Goal: Communication & Community: Ask a question

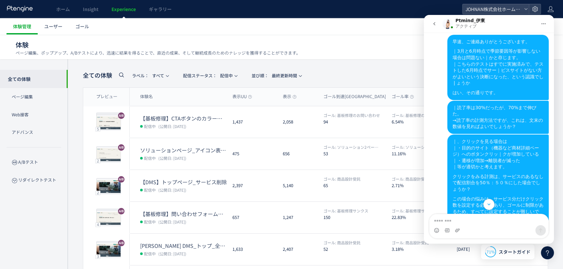
scroll to position [1806, 0]
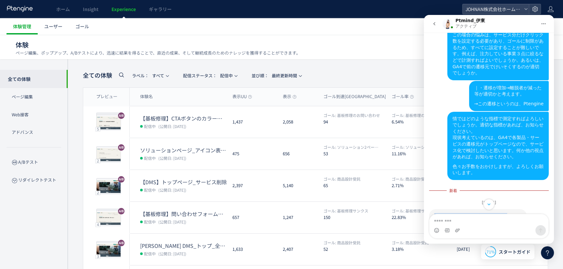
drag, startPoint x: 435, startPoint y: 60, endPoint x: 492, endPoint y: 62, distance: 56.3
click at [492, 213] on div "読了率はヒートマップで図ります。" at bounding box center [478, 216] width 87 height 7
copy div "読了率はヒートマップで図ります。"
click at [450, 221] on textarea "メッセージ..." at bounding box center [489, 219] width 119 height 11
paste textarea "**********"
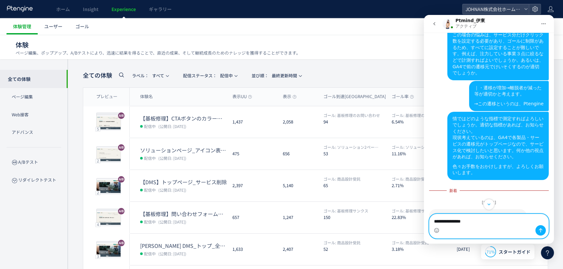
click at [435, 220] on textarea "**********" at bounding box center [489, 219] width 119 height 11
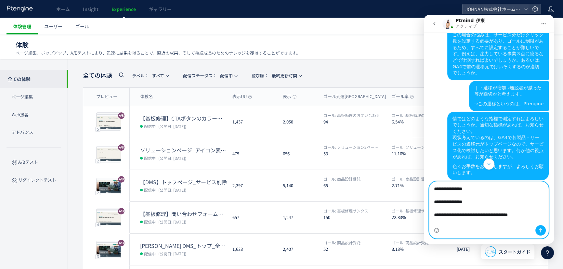
scroll to position [4, 0]
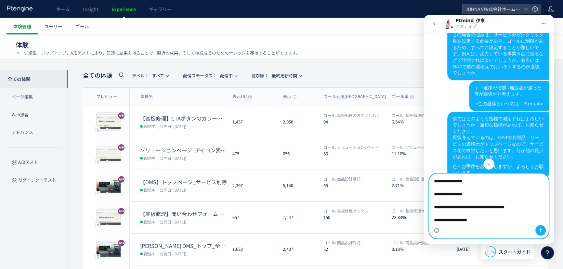
type textarea "**********"
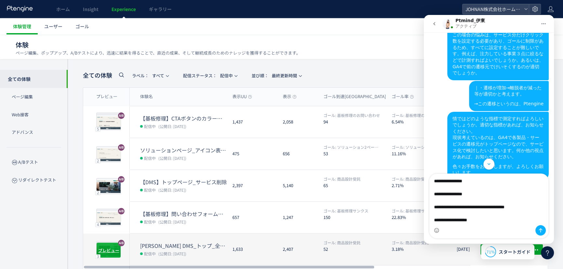
click at [109, 245] on div "プレビュー" at bounding box center [108, 251] width 25 height 16
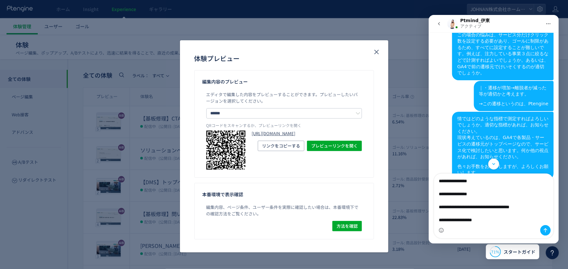
drag, startPoint x: 283, startPoint y: 142, endPoint x: 286, endPoint y: 139, distance: 4.6
click at [283, 137] on link "[URL][DOMAIN_NAME]" at bounding box center [307, 134] width 110 height 6
click at [378, 52] on icon "close" at bounding box center [376, 52] width 8 height 8
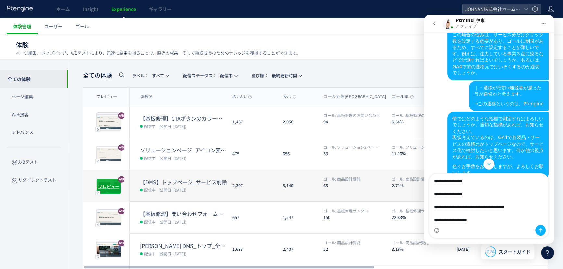
click at [112, 186] on span "プレビュー" at bounding box center [108, 186] width 21 height 6
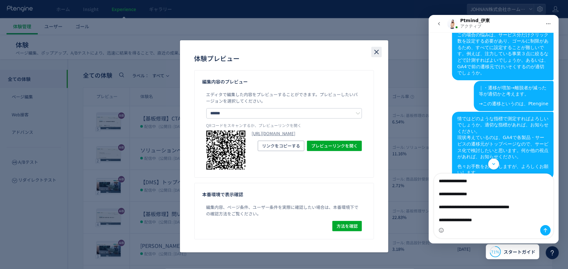
click at [375, 50] on use "close" at bounding box center [376, 52] width 5 height 5
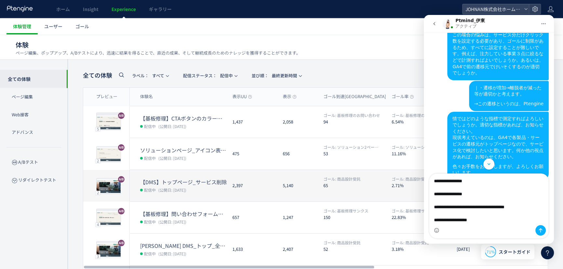
click at [309, 198] on div "5,140" at bounding box center [298, 186] width 41 height 32
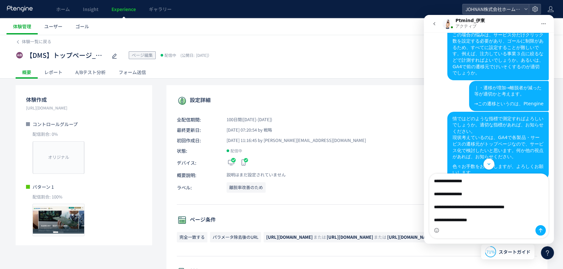
click at [101, 71] on div "A/Bテスト分析" at bounding box center [90, 72] width 43 height 13
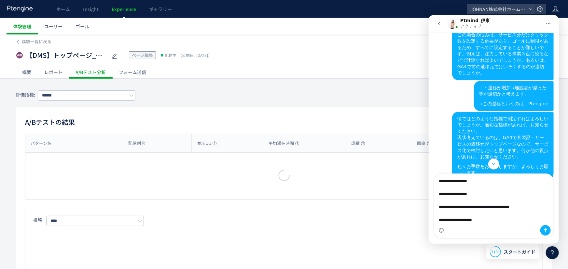
type input "******"
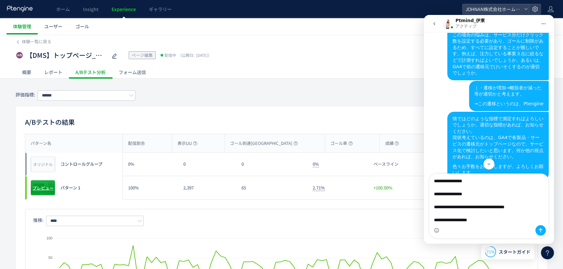
click at [46, 193] on div "プレビュー" at bounding box center [43, 188] width 25 height 16
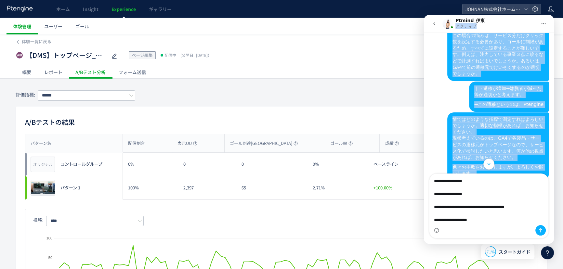
drag, startPoint x: 496, startPoint y: 22, endPoint x: 443, endPoint y: 80, distance: 79.2
click at [443, 83] on div "Ptmind_[PERSON_NAME] アクティブ 平日10時〜18時となっております。(土日祝,弊社指定日を除く)営業時間外に頂いたチャットについては翌営…" at bounding box center [489, 129] width 130 height 229
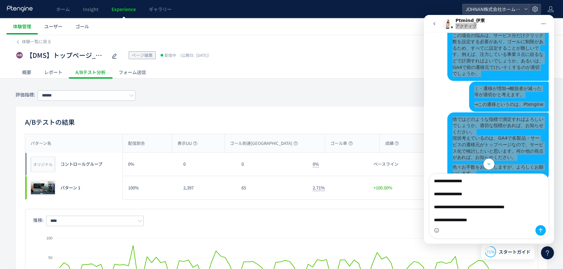
click at [180, 113] on div "A/Bテストの結果 CSV パターン名 配信割合 表示UU ゴール到達UU ゴール率 成績 勝率 パターン名 オリジナル プレビュー コントロールグループ 0…" at bounding box center [282, 214] width 532 height 217
click at [81, 69] on div "A/Bテスト分析" at bounding box center [90, 72] width 43 height 13
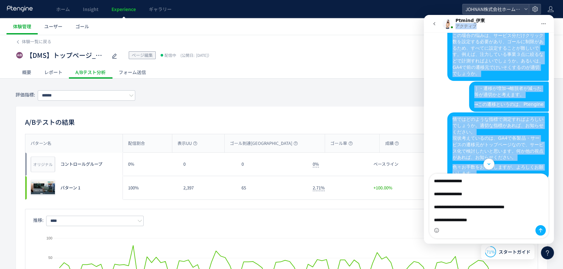
scroll to position [1800, 0]
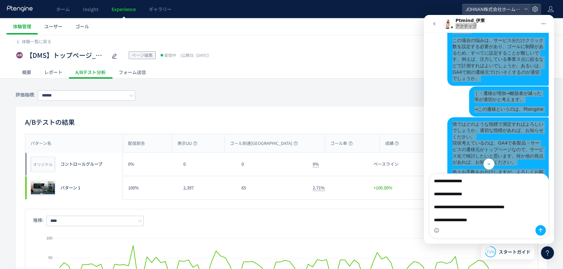
click at [548, 251] on icon at bounding box center [548, 253] width 8 height 8
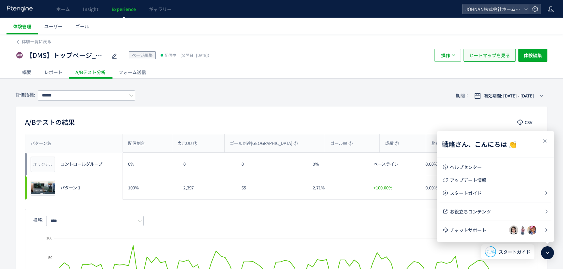
scroll to position [1919, 0]
click at [494, 60] on span "ヒートマップを見る" at bounding box center [489, 55] width 41 height 13
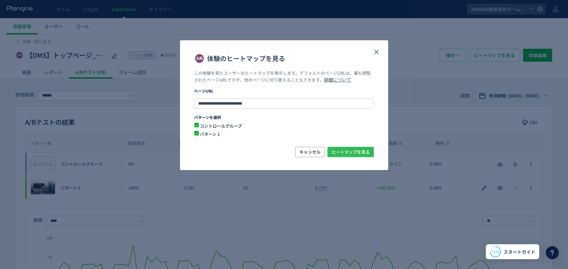
click at [341, 153] on span "ヒートマップを見る" at bounding box center [351, 152] width 38 height 10
drag, startPoint x: 354, startPoint y: 153, endPoint x: 354, endPoint y: 159, distance: 6.2
click at [353, 153] on span "ヒートマップを見る" at bounding box center [351, 152] width 38 height 10
drag, startPoint x: 376, startPoint y: 49, endPoint x: 381, endPoint y: 51, distance: 6.0
click at [376, 49] on icon "close" at bounding box center [376, 52] width 8 height 8
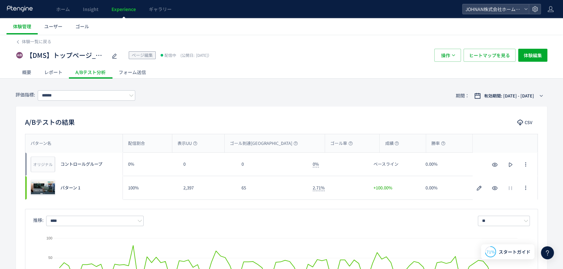
click at [546, 256] on icon at bounding box center [548, 253] width 8 height 8
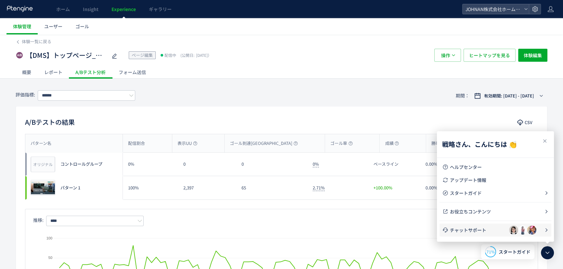
click at [479, 233] on span "チャットサポート" at bounding box center [479, 230] width 59 height 7
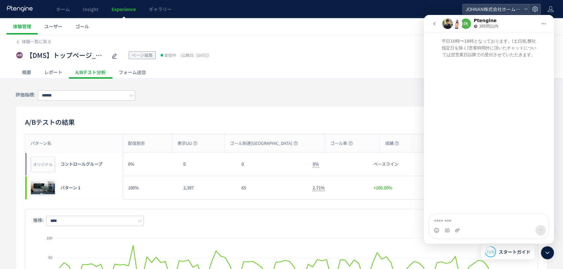
click at [431, 24] on button "go back" at bounding box center [434, 24] width 12 height 12
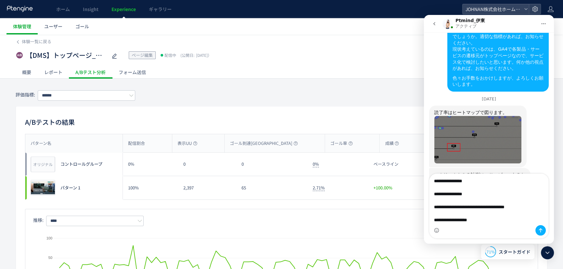
scroll to position [1919, 0]
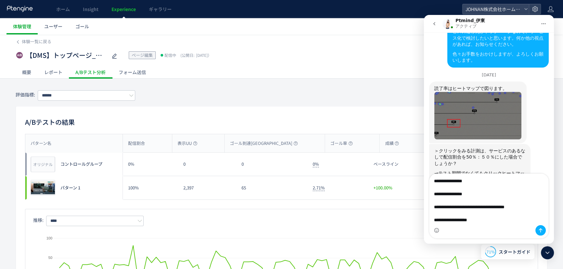
click at [504, 213] on textarea "**********" at bounding box center [489, 199] width 119 height 51
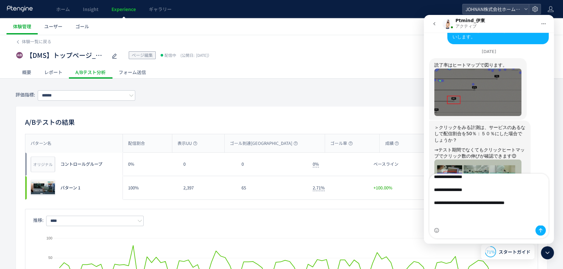
scroll to position [1947, 0]
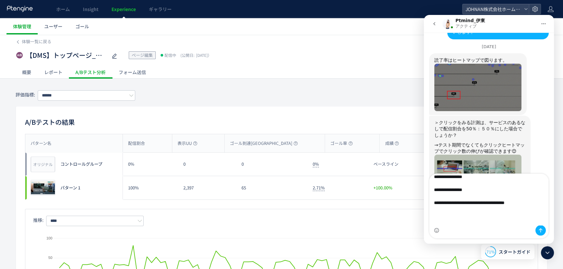
click at [509, 210] on textarea "**********" at bounding box center [489, 199] width 119 height 51
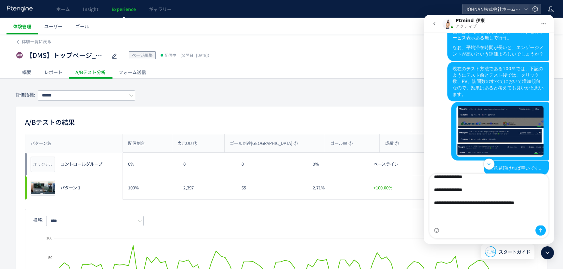
scroll to position [1164, 0]
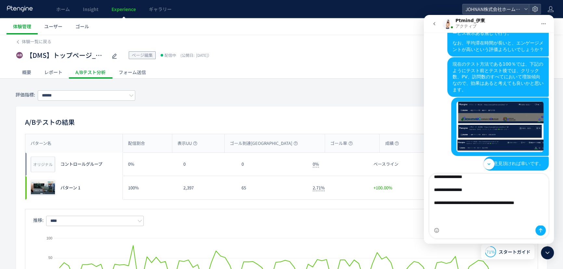
drag, startPoint x: 552, startPoint y: 129, endPoint x: 980, endPoint y: 134, distance: 427.8
drag, startPoint x: 469, startPoint y: 111, endPoint x: 491, endPoint y: 116, distance: 22.0
click at [491, 208] on div "→3月と6月時点で季節要因等が影響しない場合は問題ないかと存じます。" at bounding box center [480, 214] width 91 height 13
copy div "季節要因等が影響しない場合は問題ないかと存じます。"
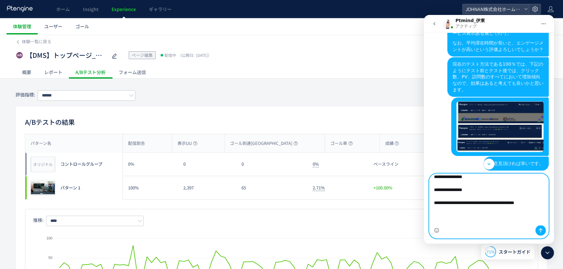
click at [526, 211] on textarea "**********" at bounding box center [489, 199] width 119 height 51
paste textarea "**********"
click at [515, 203] on textarea "**********" at bounding box center [489, 199] width 119 height 51
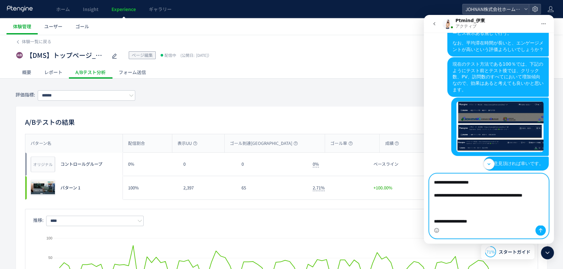
scroll to position [31, 0]
drag, startPoint x: 521, startPoint y: 215, endPoint x: 544, endPoint y: 197, distance: 28.5
click at [544, 197] on textarea "**********" at bounding box center [489, 199] width 119 height 51
click at [521, 181] on textarea "**********" at bounding box center [489, 199] width 119 height 51
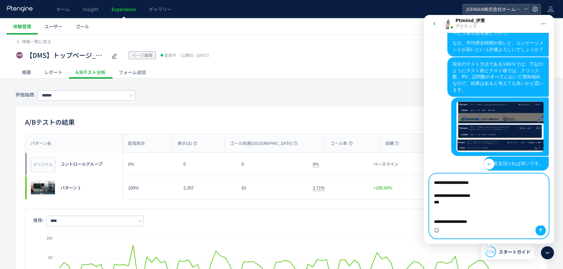
paste textarea "**********"
click at [453, 202] on textarea "**********" at bounding box center [489, 199] width 119 height 51
drag, startPoint x: 521, startPoint y: 203, endPoint x: 532, endPoint y: 206, distance: 11.8
click at [537, 208] on textarea "**********" at bounding box center [489, 199] width 119 height 51
type textarea "**********"
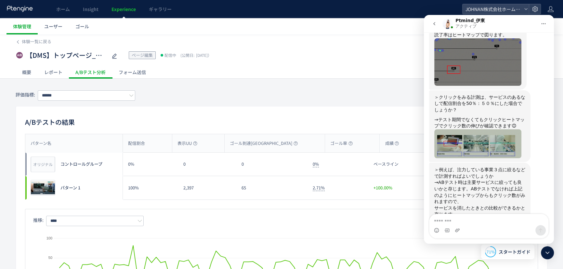
scroll to position [1986, 0]
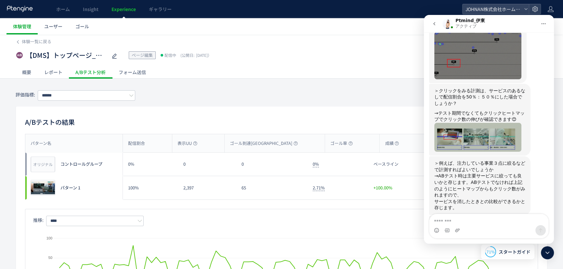
drag, startPoint x: 553, startPoint y: 195, endPoint x: 979, endPoint y: 213, distance: 426.3
click at [479, 265] on link "[URL][DOMAIN_NAME]" at bounding box center [460, 267] width 51 height 5
drag, startPoint x: 480, startPoint y: 48, endPoint x: 489, endPoint y: 52, distance: 10.0
click at [489, 220] on div "また今回のご相談を受け、私の考えをまとめさせていただきましたので" at bounding box center [480, 226] width 91 height 13
click at [464, 223] on textarea "メッセージ..." at bounding box center [489, 219] width 119 height 11
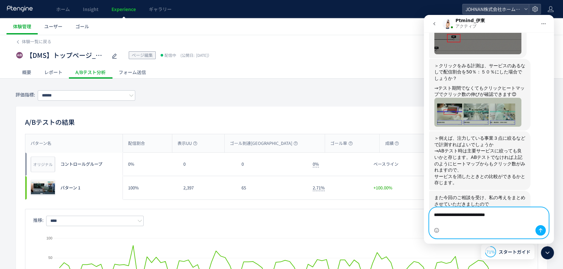
scroll to position [2017, 0]
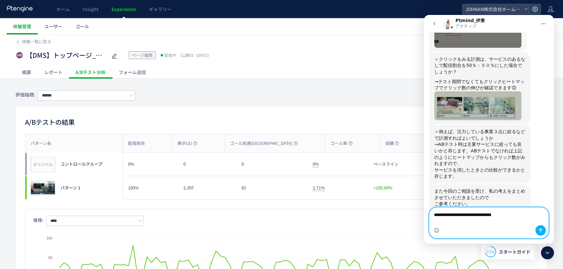
type textarea "**********"
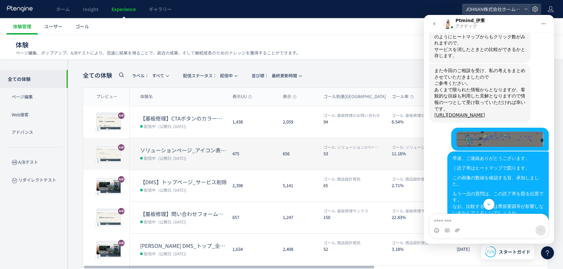
scroll to position [2140, 0]
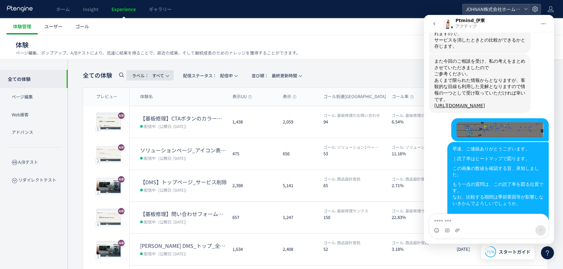
click at [161, 76] on span "ラベル： すべて" at bounding box center [148, 75] width 32 height 11
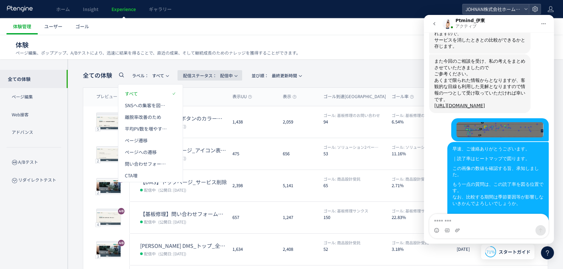
click at [233, 73] on span "配信ステータス​： 配信中" at bounding box center [208, 75] width 50 height 11
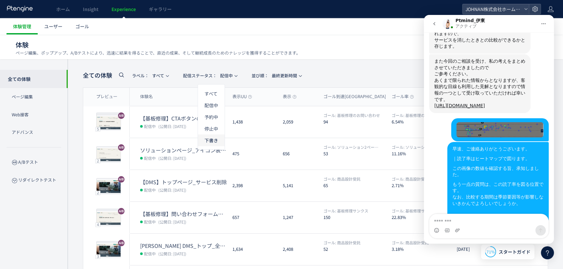
click at [0, 0] on li "下書き" at bounding box center [0, 0] width 0 height 0
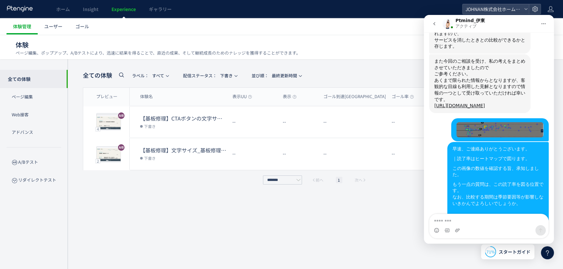
click at [547, 256] on icon at bounding box center [548, 253] width 8 height 8
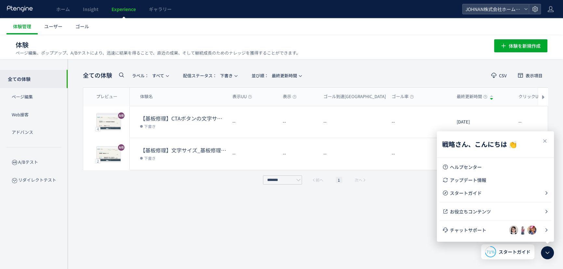
scroll to position [2130, 0]
click at [547, 140] on icon at bounding box center [545, 141] width 8 height 8
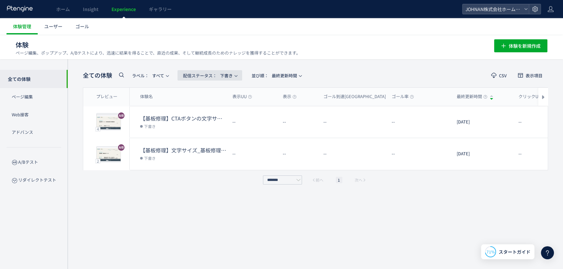
click at [218, 71] on span "配信ステータス​： 下書き" at bounding box center [208, 75] width 50 height 11
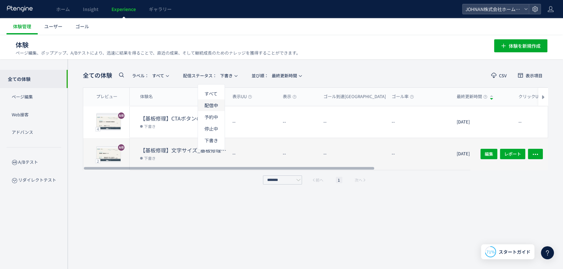
drag, startPoint x: 214, startPoint y: 107, endPoint x: 299, endPoint y: 163, distance: 101.8
click at [214, 123] on li "配信中" at bounding box center [211, 129] width 27 height 12
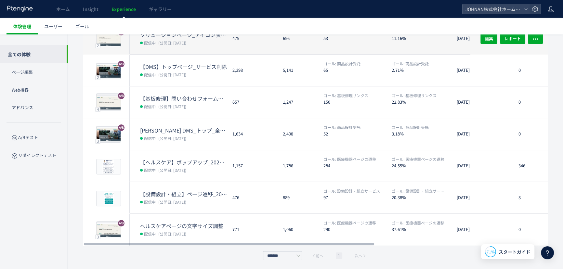
scroll to position [0, 0]
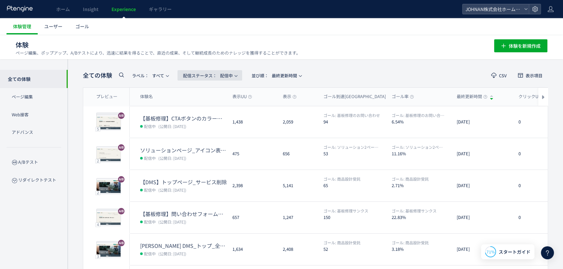
click at [231, 74] on span "配信ステータス​： 配信中" at bounding box center [208, 75] width 50 height 11
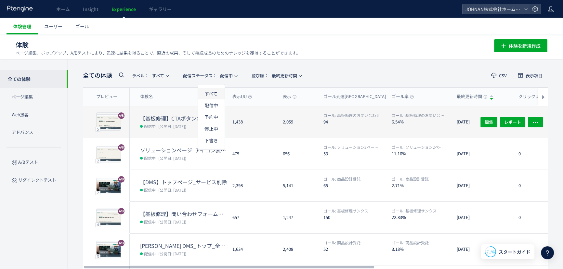
drag, startPoint x: 216, startPoint y: 90, endPoint x: 286, endPoint y: 114, distance: 73.5
click at [216, 111] on li "すべて" at bounding box center [211, 117] width 27 height 12
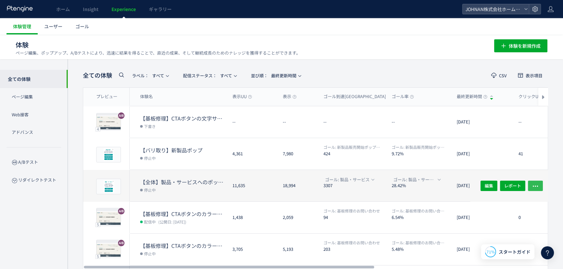
click at [537, 187] on icon "button" at bounding box center [536, 186] width 7 height 7
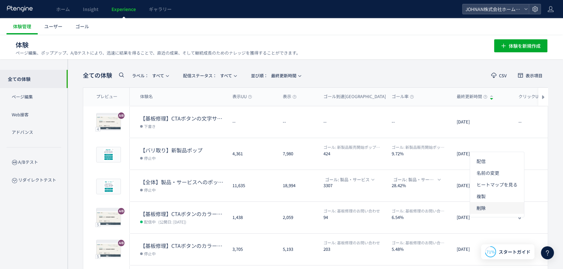
click at [483, 206] on li "削除" at bounding box center [497, 208] width 54 height 12
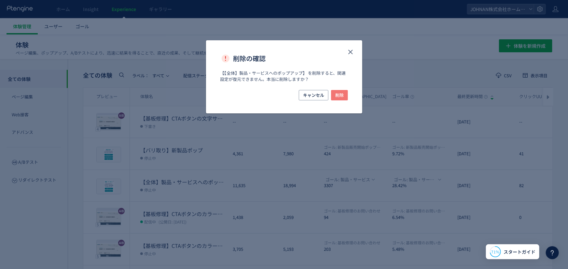
click at [339, 93] on span "削除" at bounding box center [339, 95] width 8 height 10
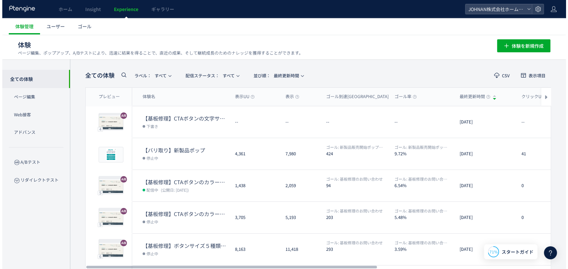
scroll to position [179, 0]
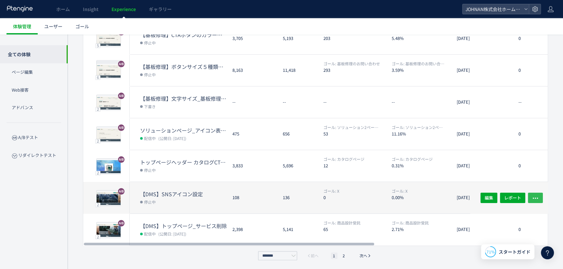
click at [536, 196] on icon "button" at bounding box center [536, 198] width 7 height 7
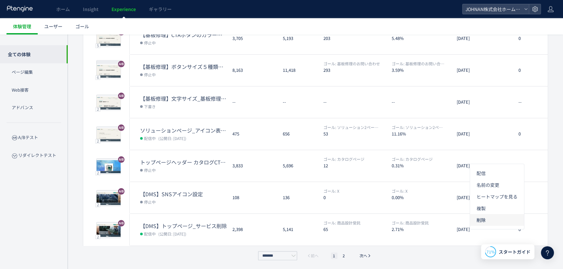
click at [485, 217] on li "削除" at bounding box center [497, 220] width 54 height 12
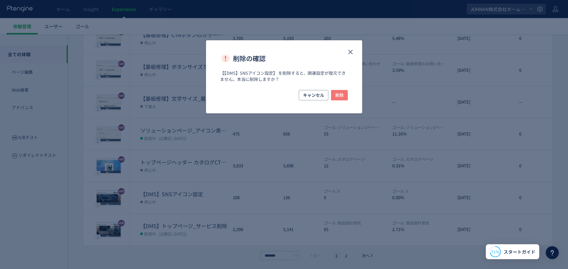
click at [341, 98] on span "削除" at bounding box center [339, 95] width 8 height 10
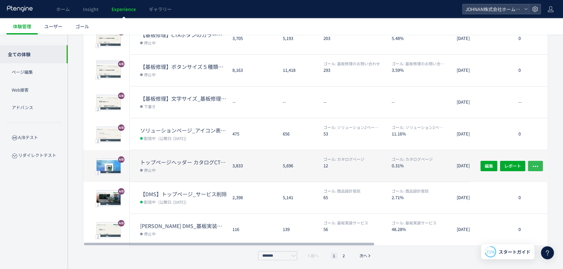
click at [539, 167] on button "button" at bounding box center [535, 166] width 15 height 10
click at [384, 170] on dl "ゴール: カタログページ 12" at bounding box center [355, 168] width 63 height 25
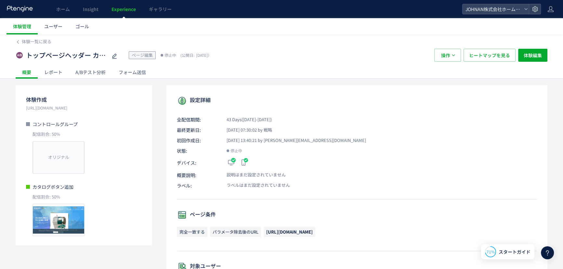
click at [547, 252] on icon at bounding box center [548, 253] width 8 height 8
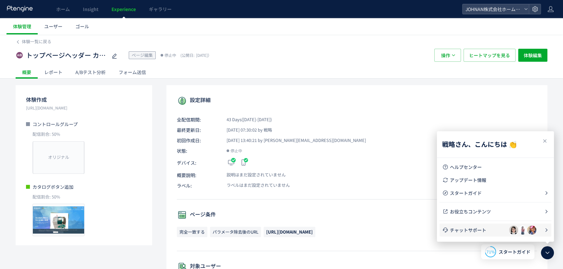
click at [473, 228] on span "チャットサポート" at bounding box center [479, 230] width 59 height 7
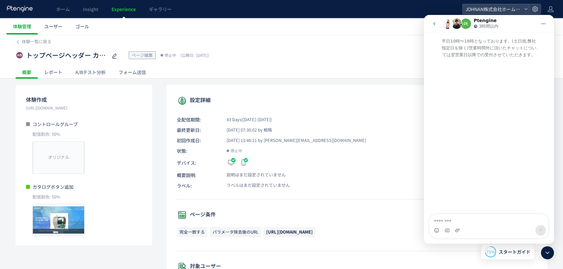
drag, startPoint x: 438, startPoint y: 26, endPoint x: 438, endPoint y: 34, distance: 8.5
click at [438, 26] on button "go back" at bounding box center [434, 24] width 12 height 12
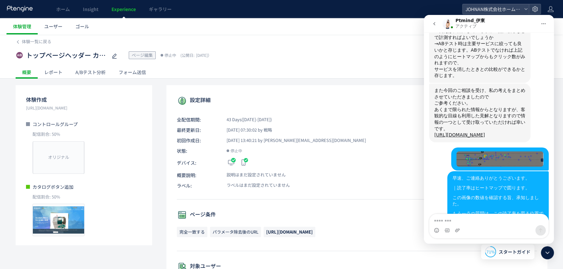
scroll to position [2130, 0]
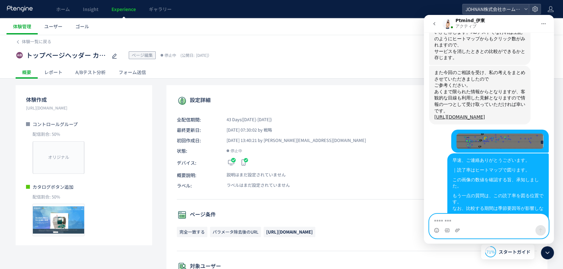
click at [487, 220] on textarea "メッセージ..." at bounding box center [489, 219] width 119 height 11
